Goal: Find specific page/section: Find specific page/section

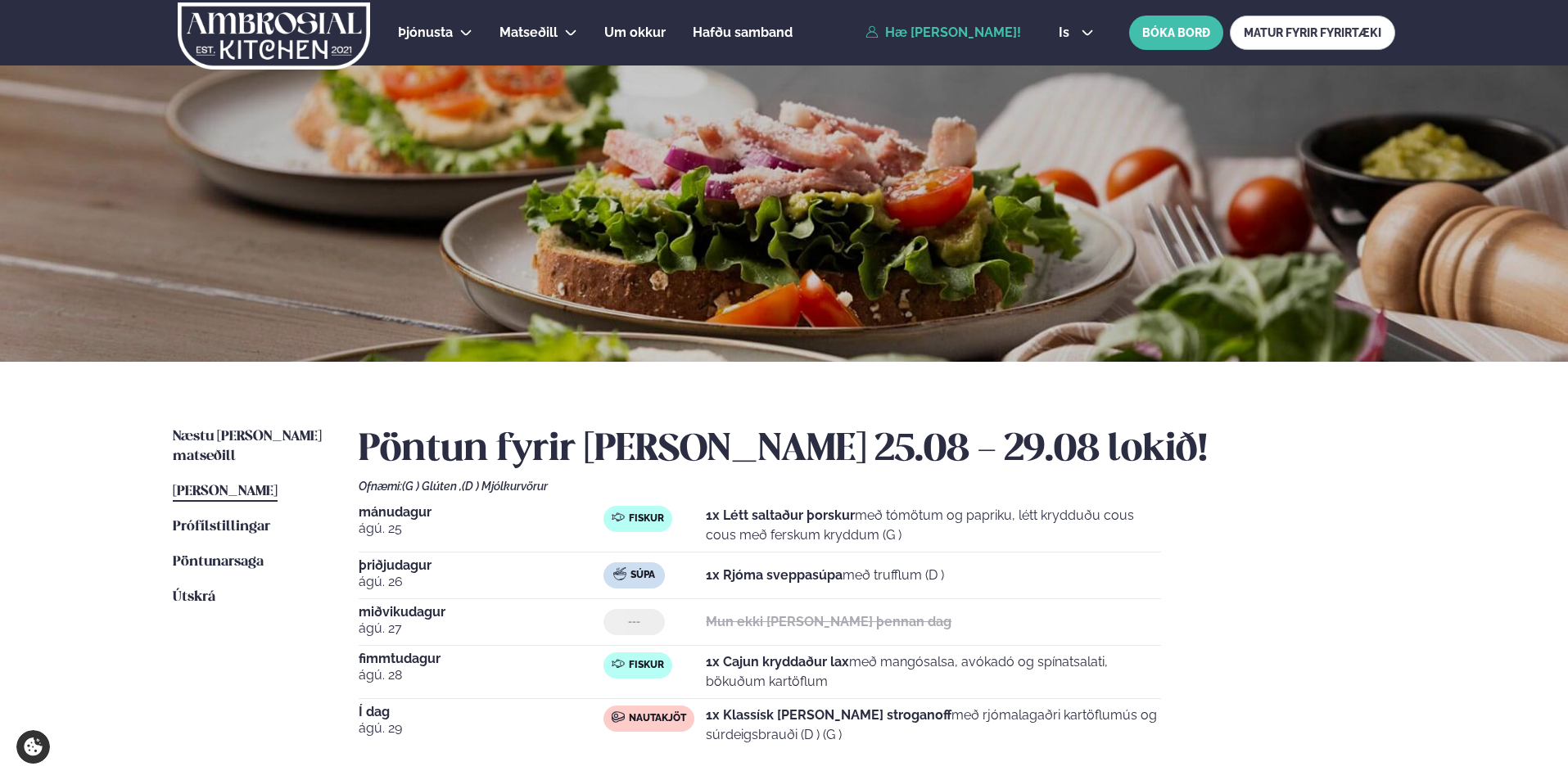
scroll to position [164, 0]
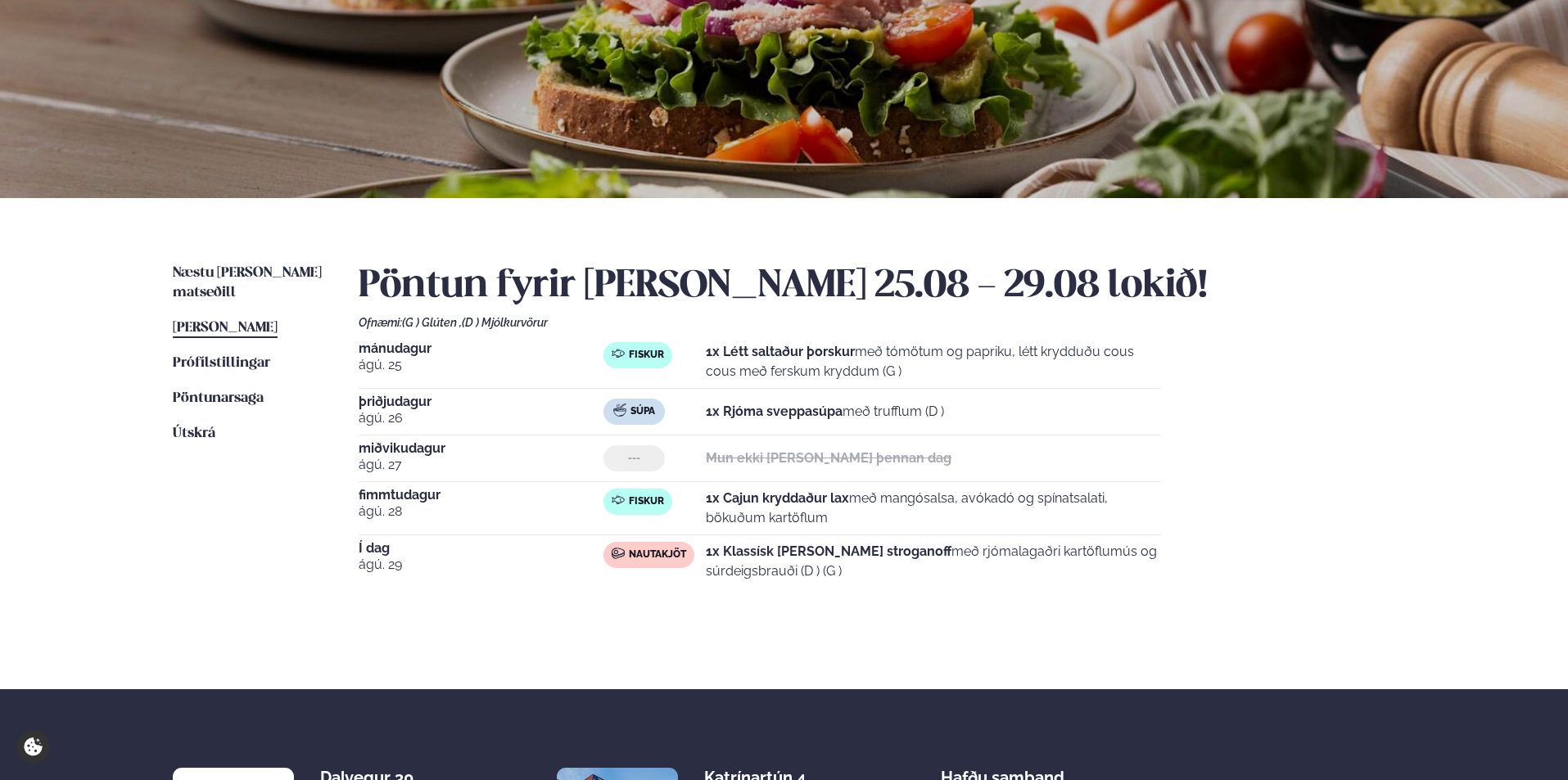
click at [241, 321] on span "[PERSON_NAME]" at bounding box center [225, 327] width 105 height 14
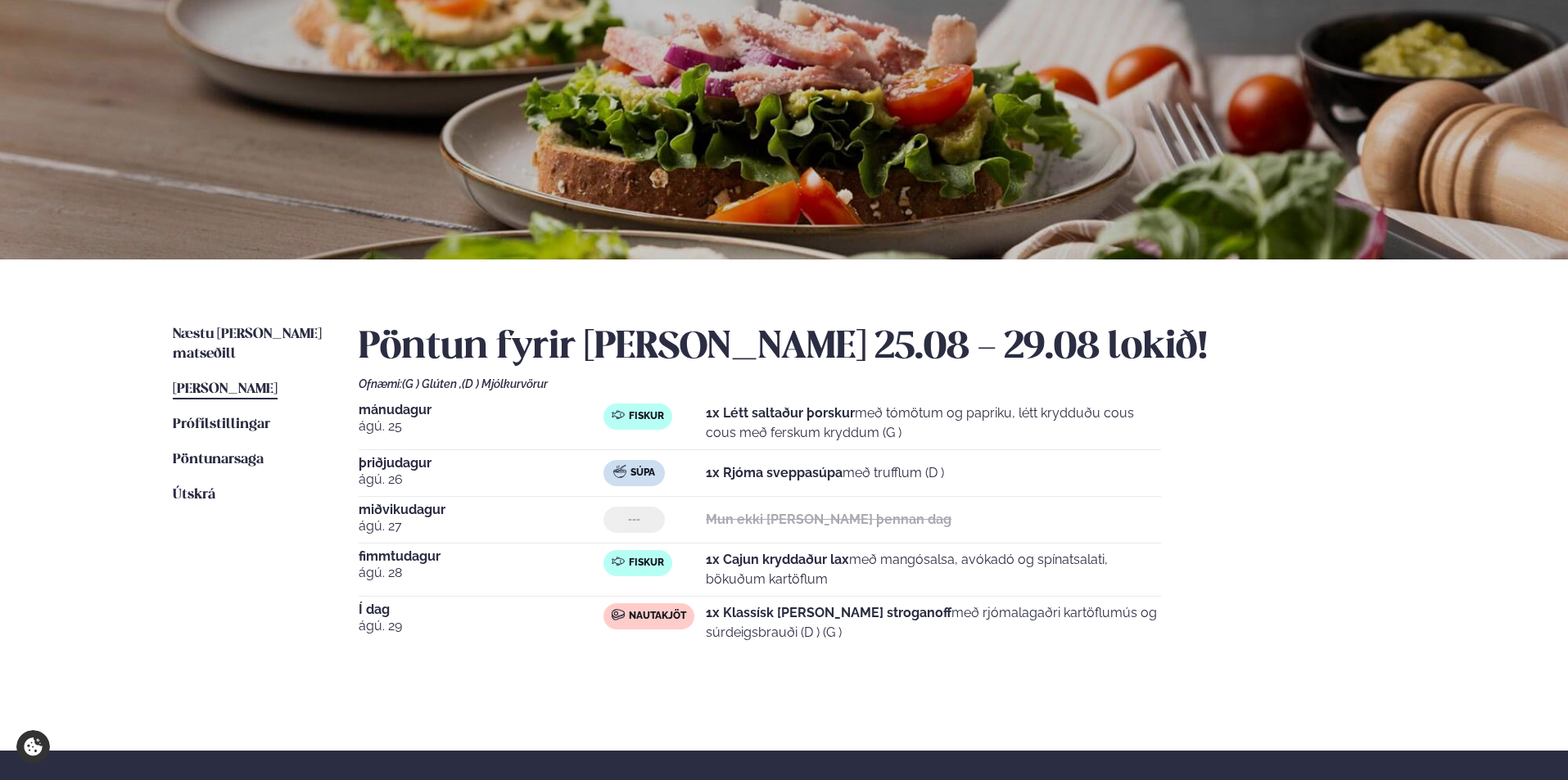
scroll to position [0, 0]
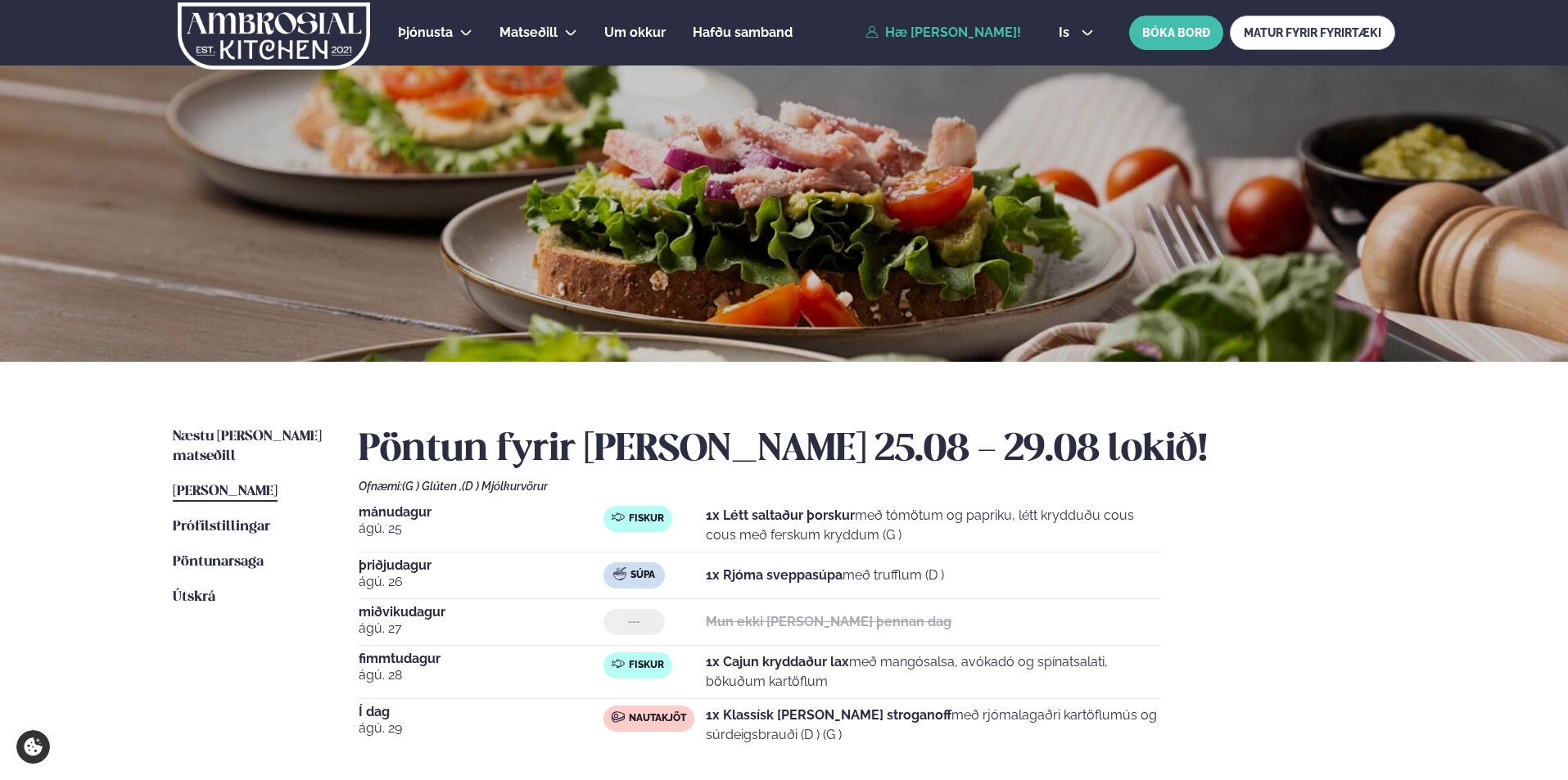
click at [934, 29] on link "Hæ [PERSON_NAME]!" at bounding box center [943, 33] width 156 height 15
click at [865, 34] on icon at bounding box center [872, 32] width 13 height 13
click at [238, 434] on span "Næstu [PERSON_NAME] matseðill" at bounding box center [246, 447] width 149 height 34
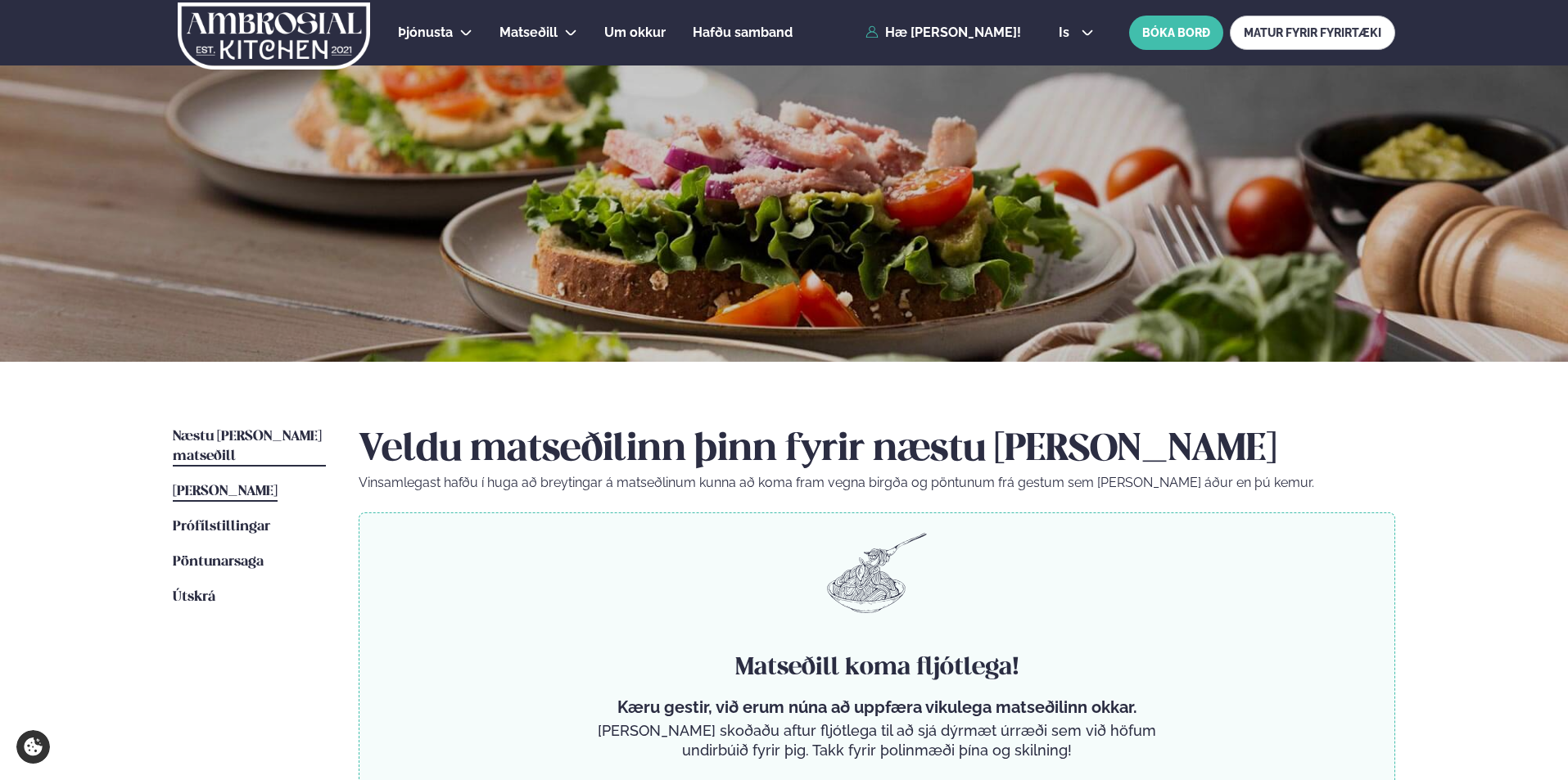
click at [242, 485] on span "[PERSON_NAME]" at bounding box center [225, 491] width 105 height 14
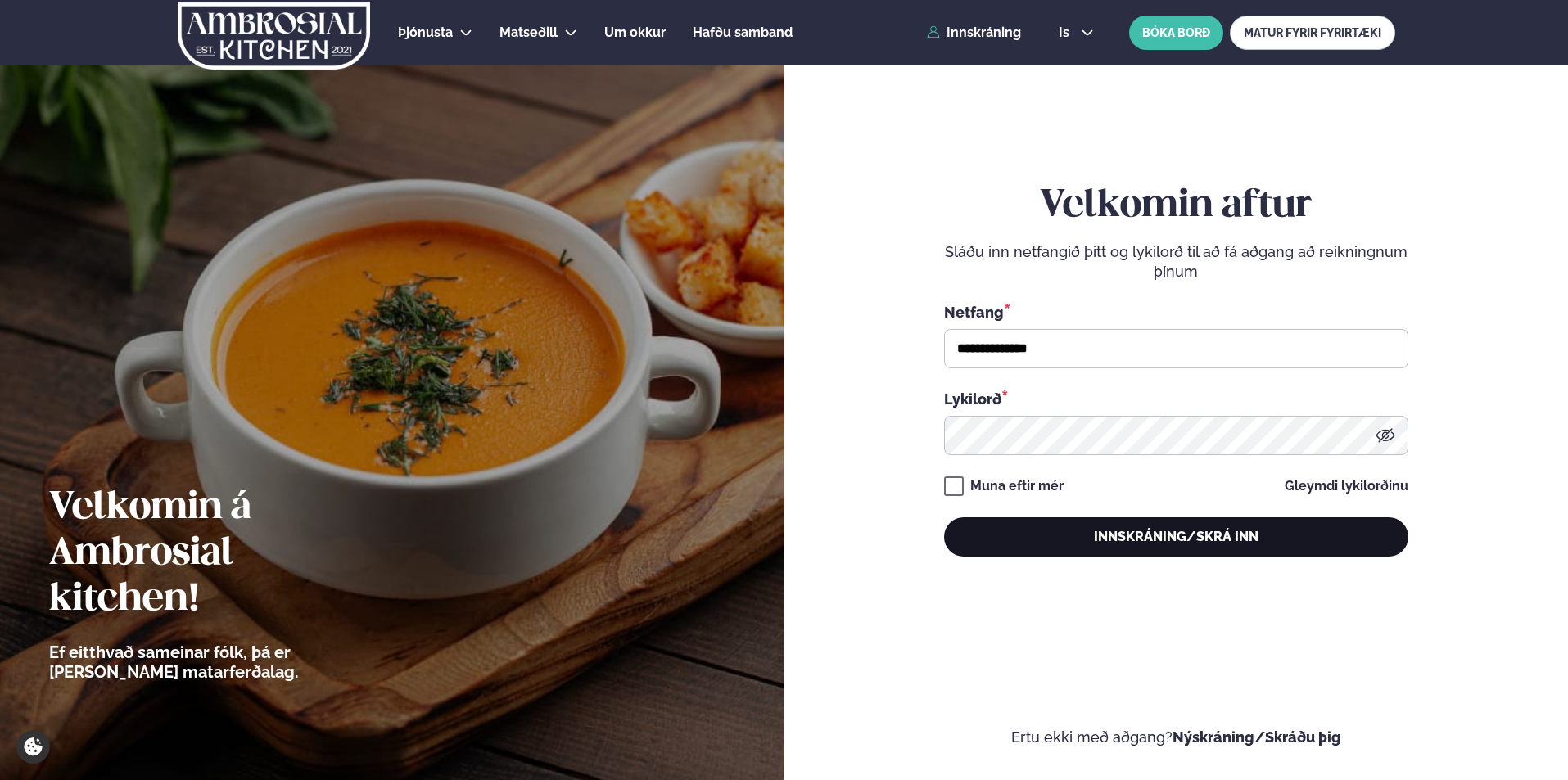
click at [1066, 537] on button "Innskráning/Skrá inn" at bounding box center [1175, 537] width 464 height 39
